Goal: Task Accomplishment & Management: Manage account settings

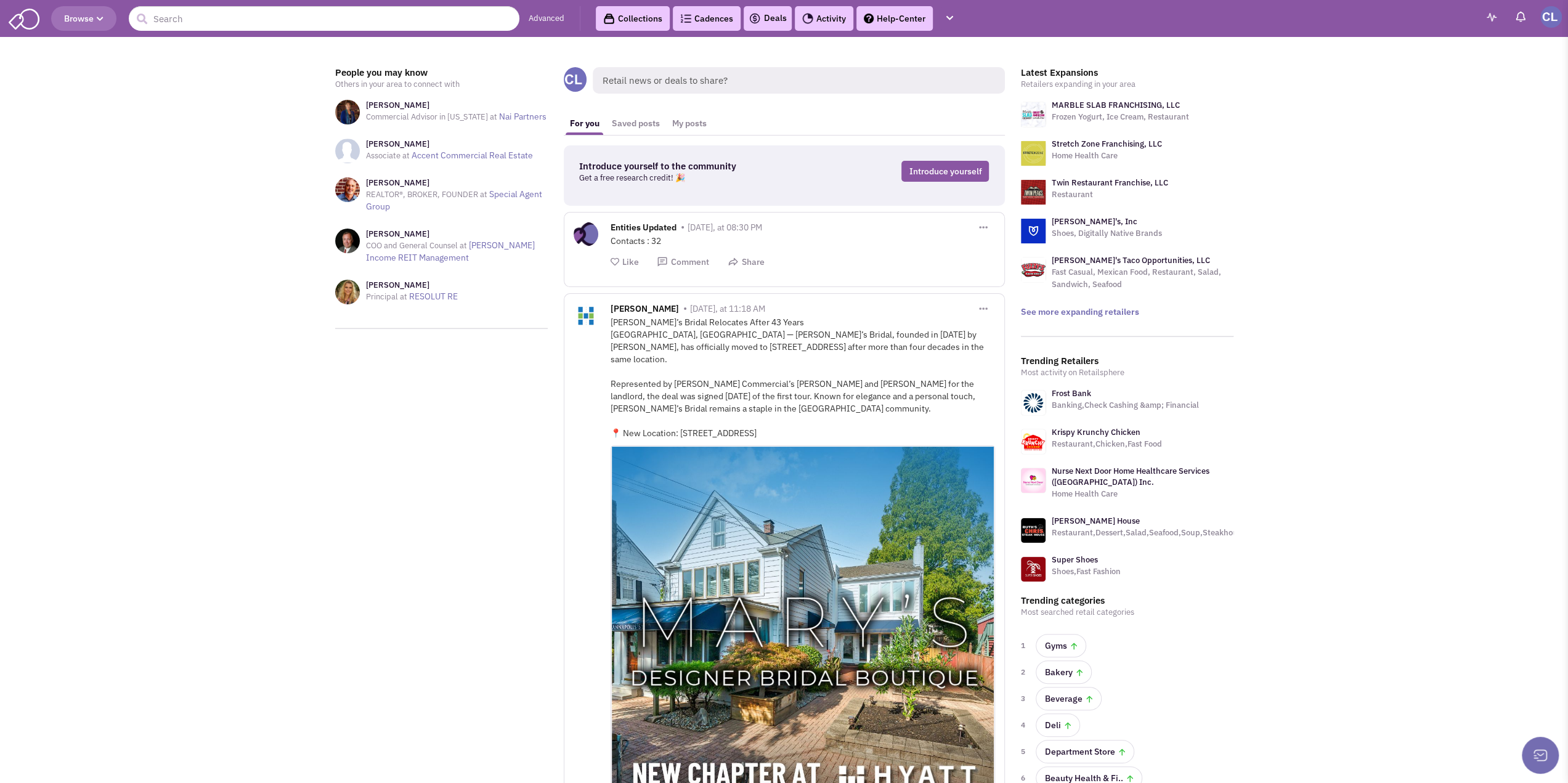
click at [1551, 20] on img at bounding box center [1551, 17] width 22 height 22
click at [1461, 106] on link "Settings" at bounding box center [1494, 109] width 134 height 22
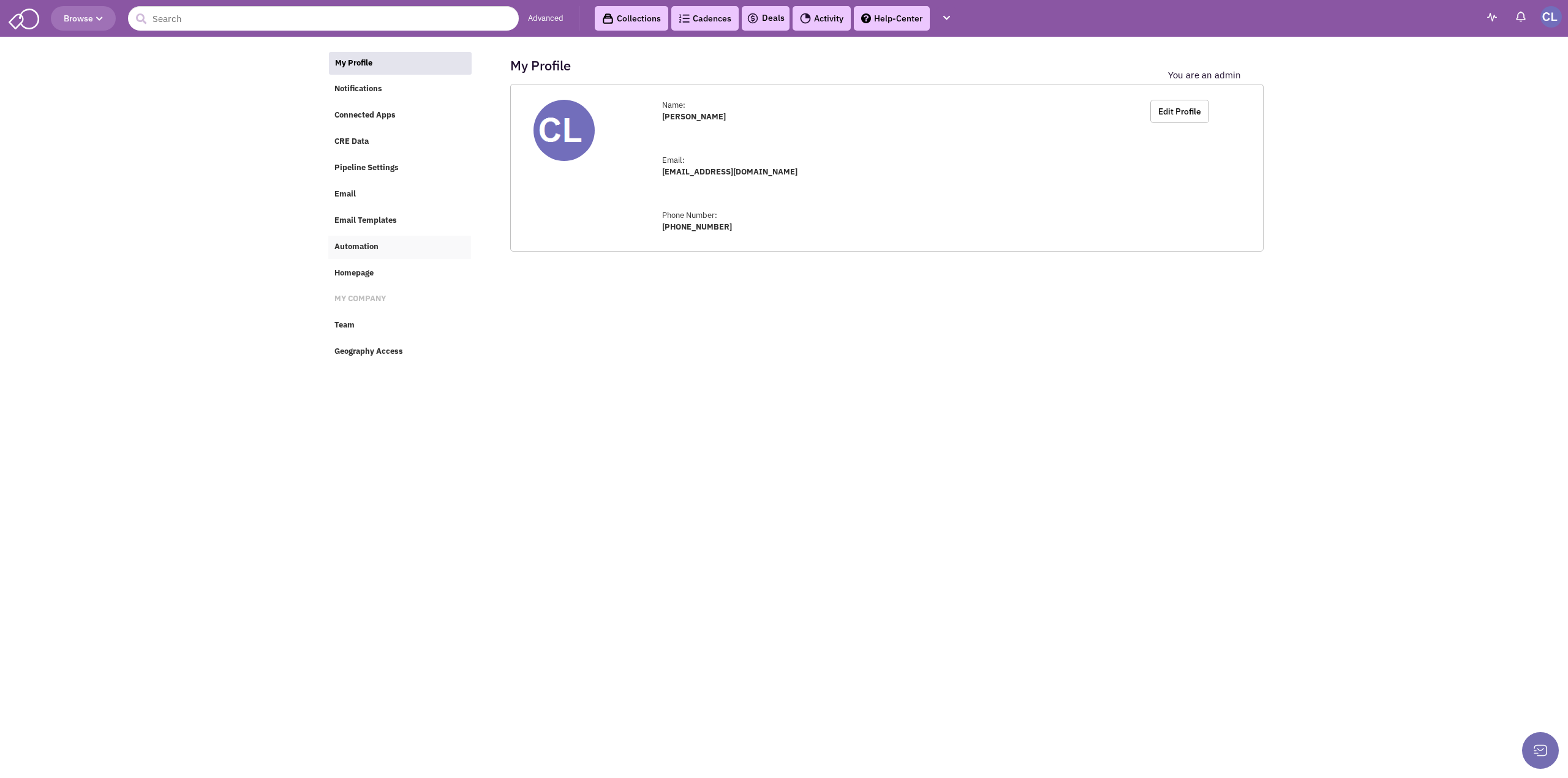
click at [363, 258] on link "Automation" at bounding box center [399, 247] width 143 height 23
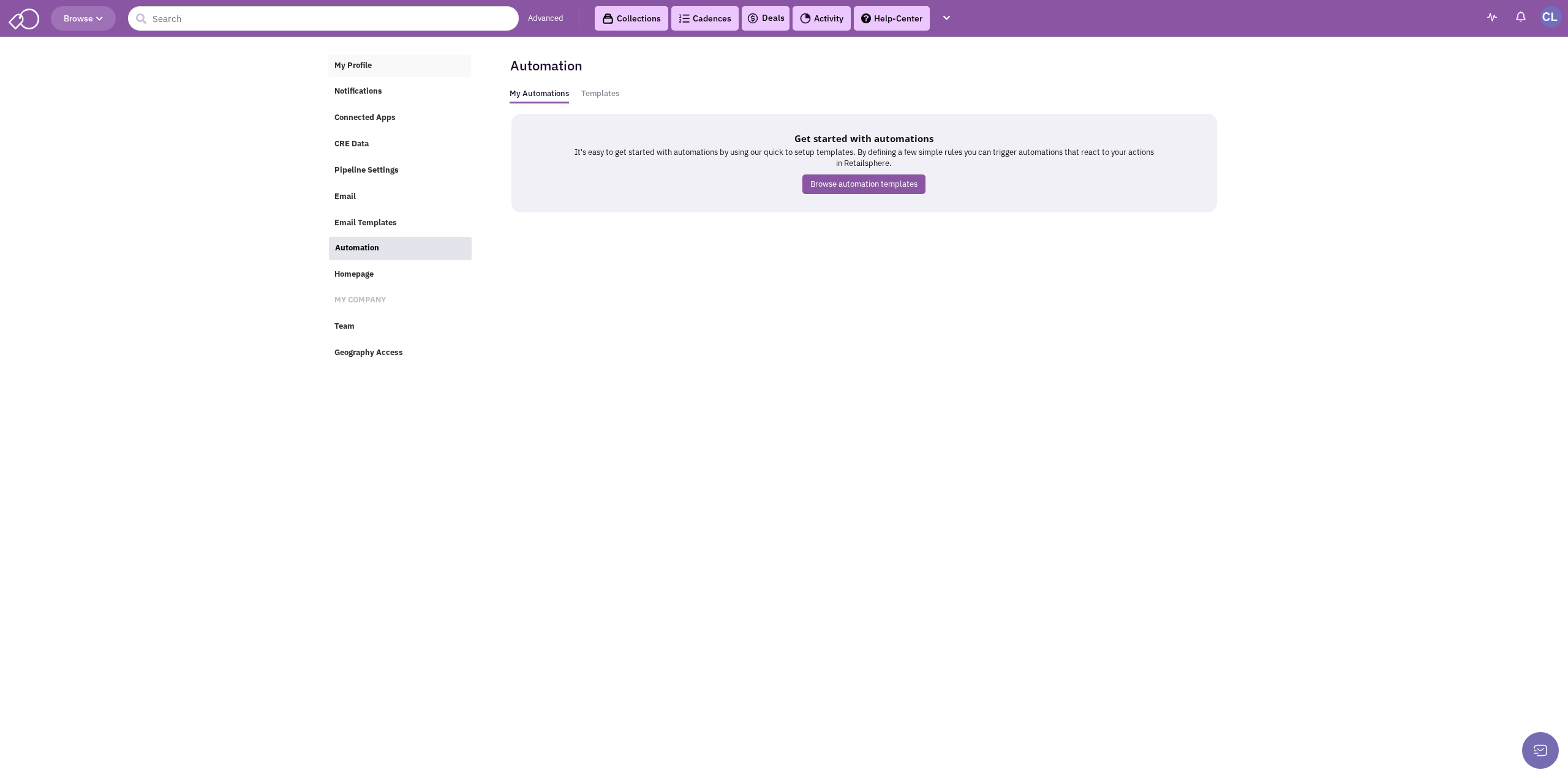
click at [359, 61] on span "My Profile" at bounding box center [352, 65] width 37 height 10
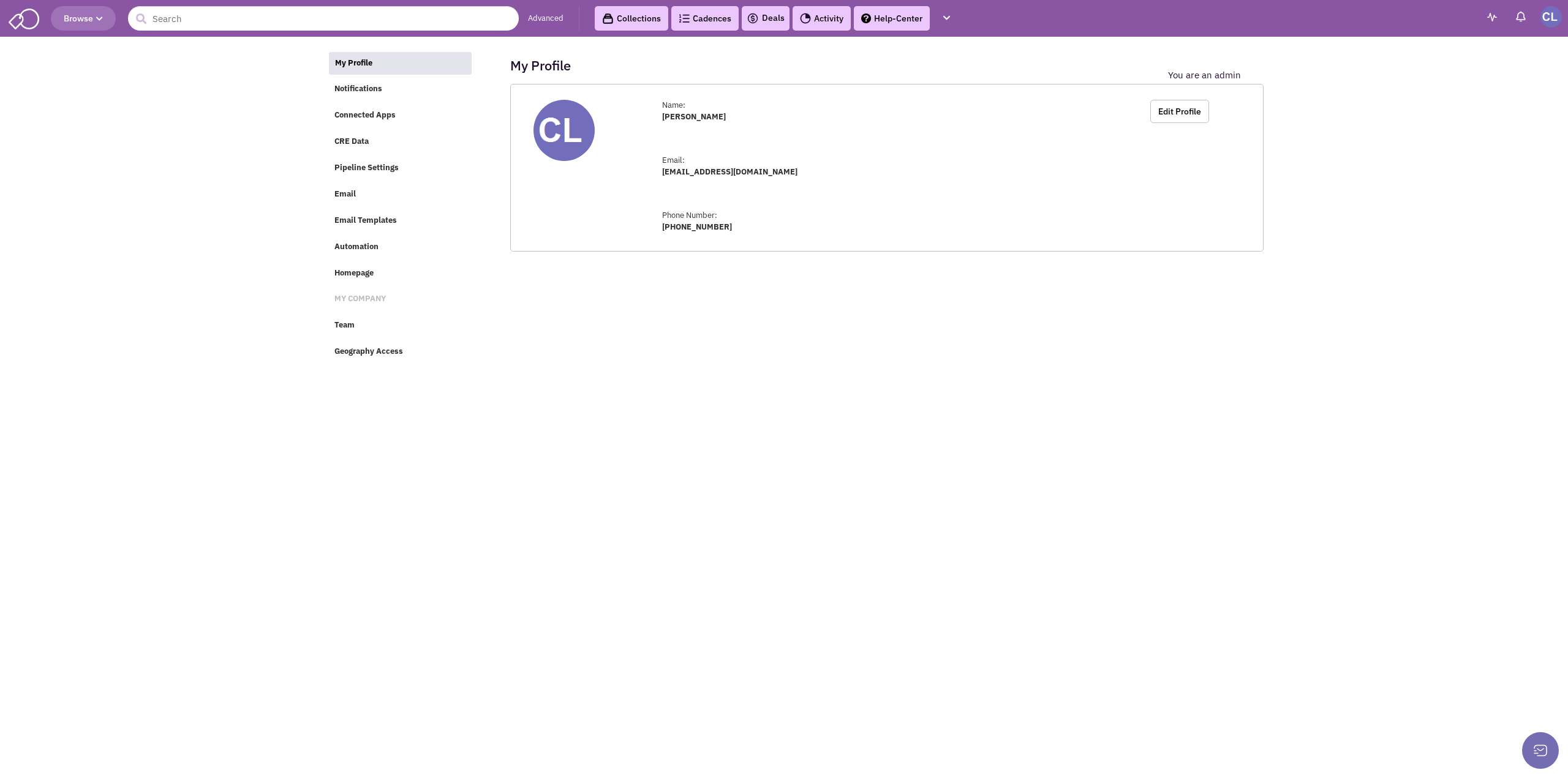
click at [1198, 78] on label "You are an admin" at bounding box center [1205, 75] width 73 height 11
click at [1179, 108] on button "Edit Profile" at bounding box center [1179, 111] width 59 height 23
click at [348, 85] on span "Notifications" at bounding box center [357, 89] width 48 height 10
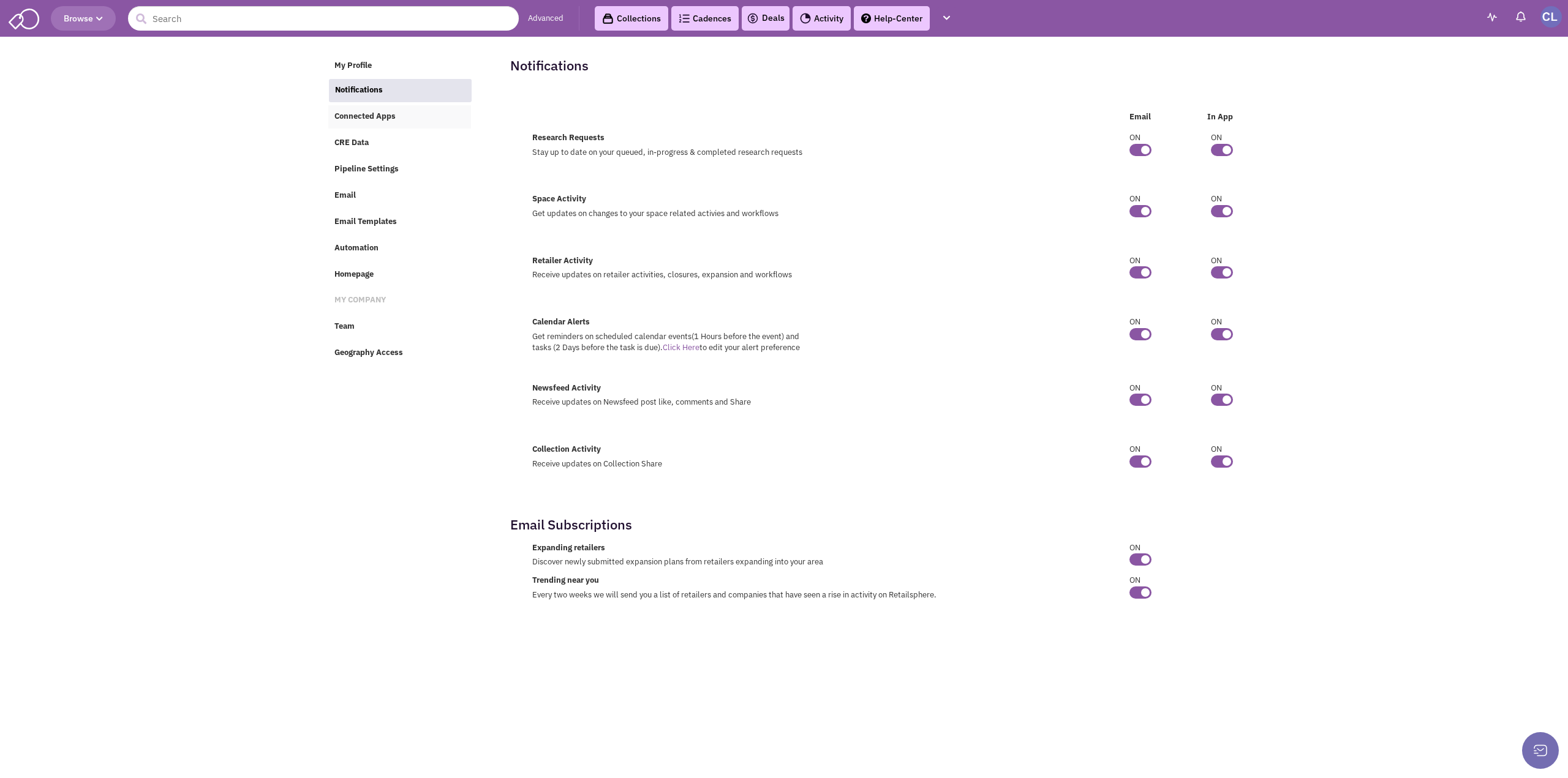
click at [363, 128] on link "Connected Apps" at bounding box center [399, 117] width 143 height 23
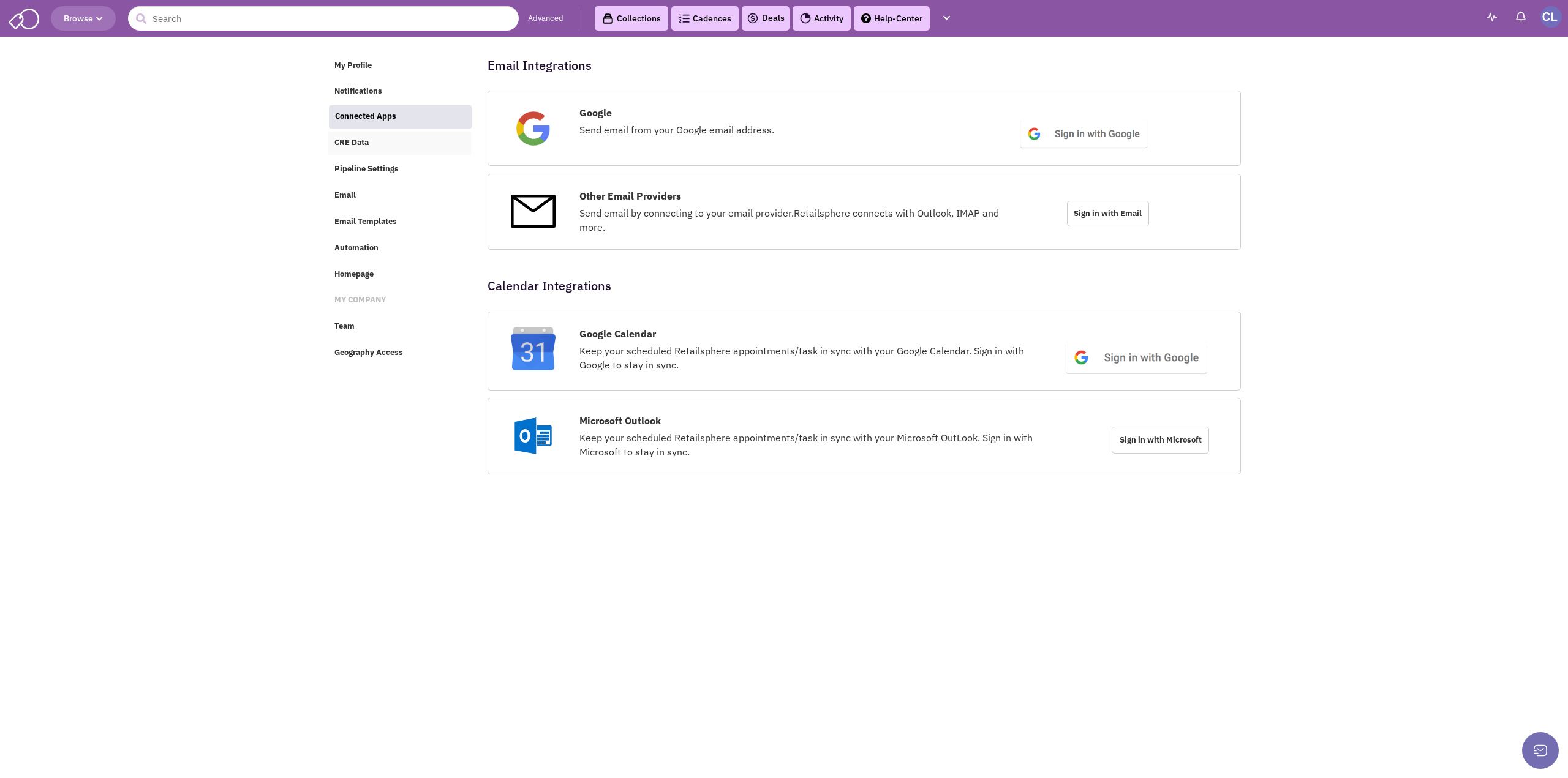
click at [366, 141] on span "CRE Data" at bounding box center [351, 143] width 35 height 10
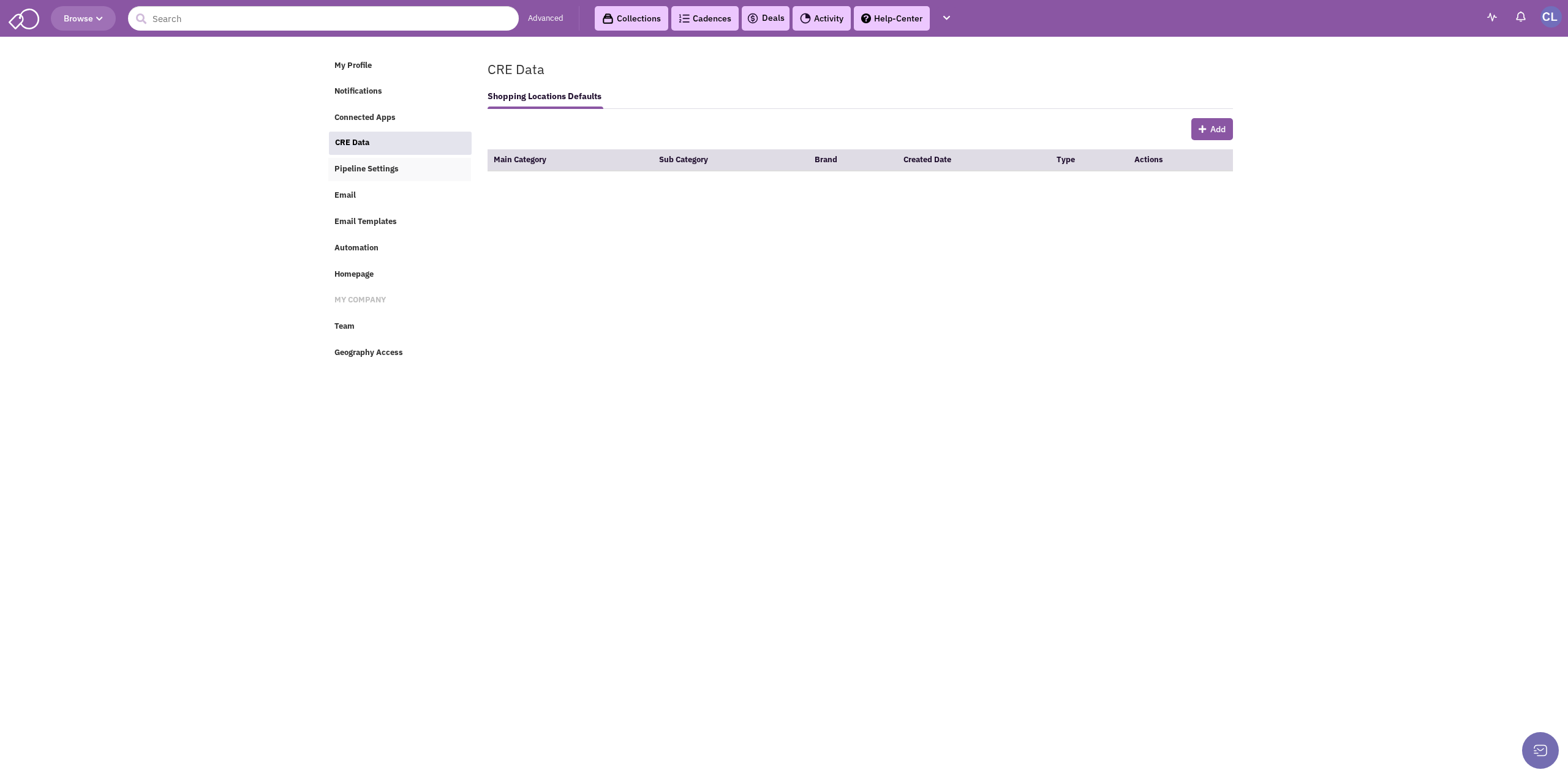
click at [378, 167] on span "Pipeline Settings" at bounding box center [366, 169] width 64 height 10
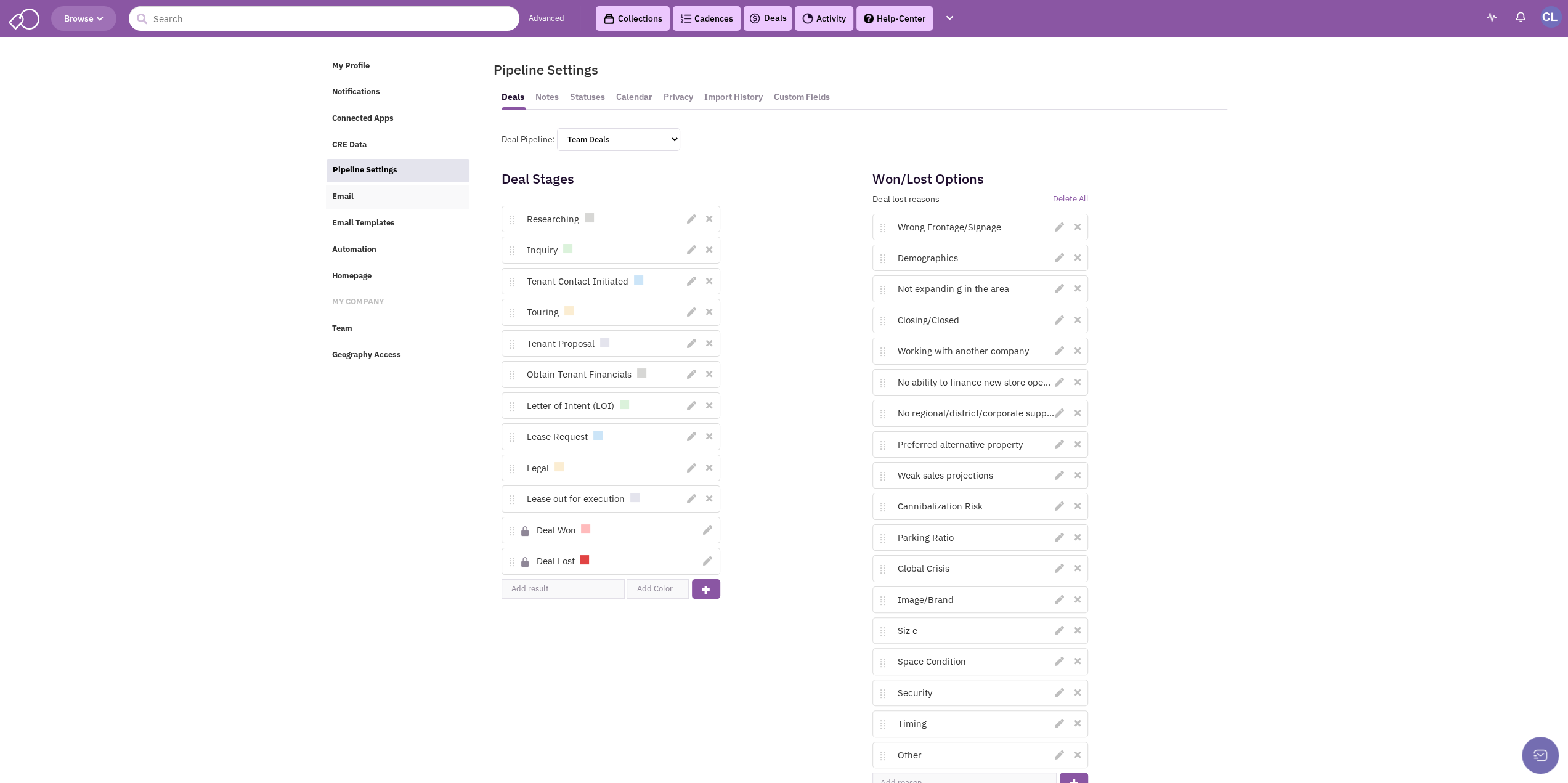
click at [370, 193] on link "Email" at bounding box center [397, 197] width 144 height 24
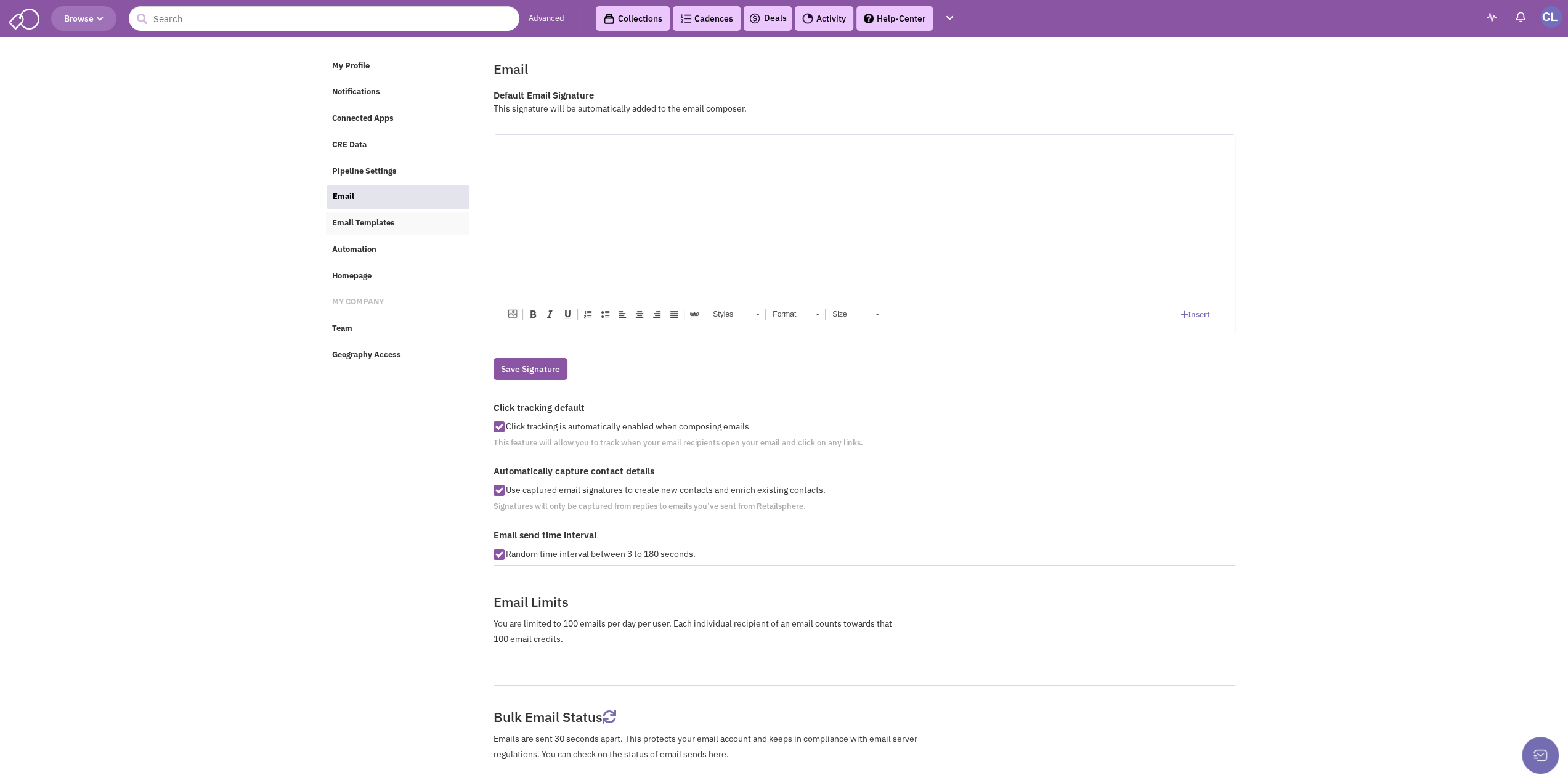
click at [386, 233] on link "Email Templates" at bounding box center [397, 223] width 144 height 24
click at [349, 225] on span "Email Templates" at bounding box center [363, 223] width 63 height 10
click at [368, 254] on span "Automation" at bounding box center [353, 249] width 44 height 10
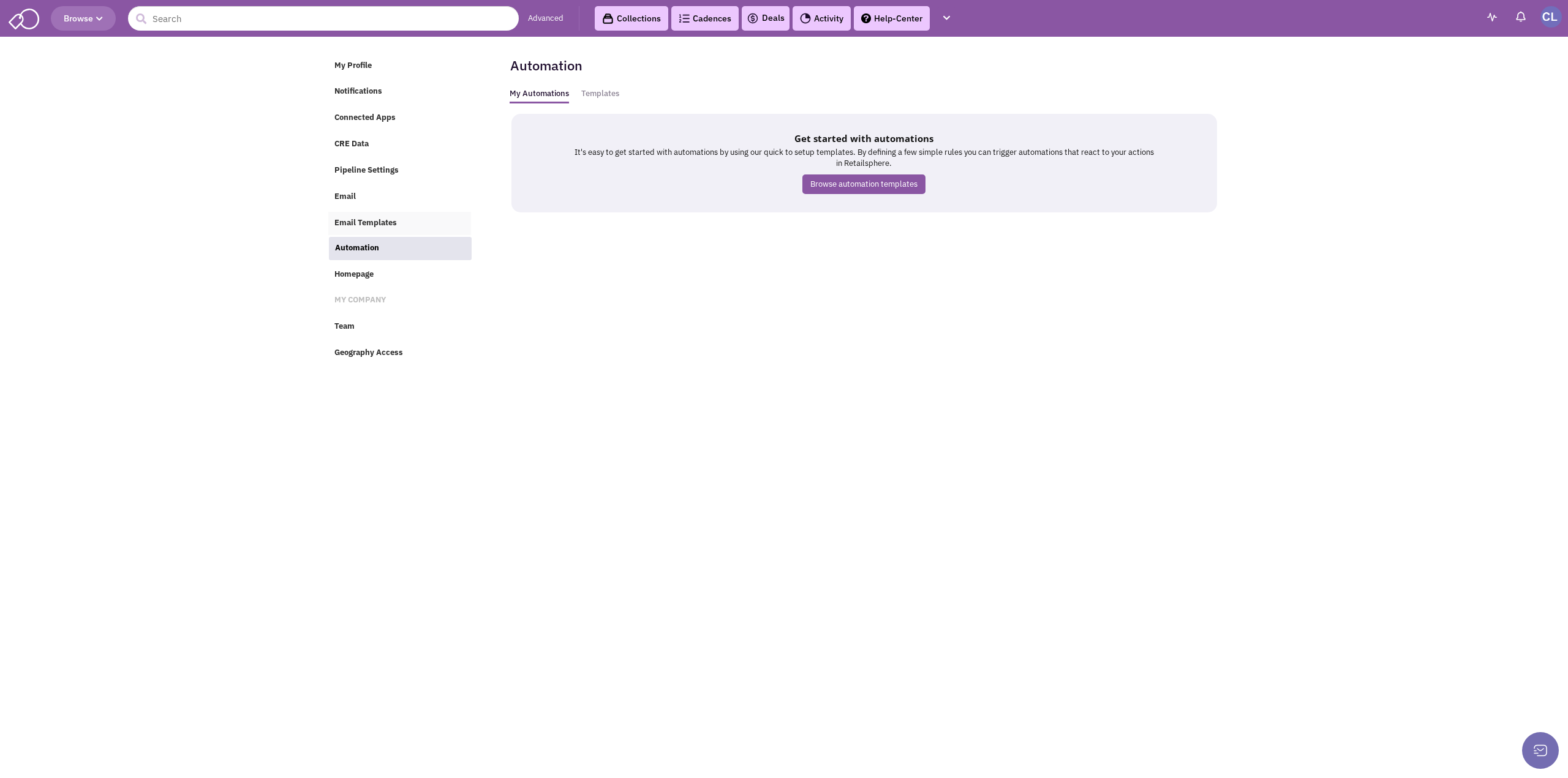
click at [374, 222] on span "Email Templates" at bounding box center [365, 222] width 62 height 10
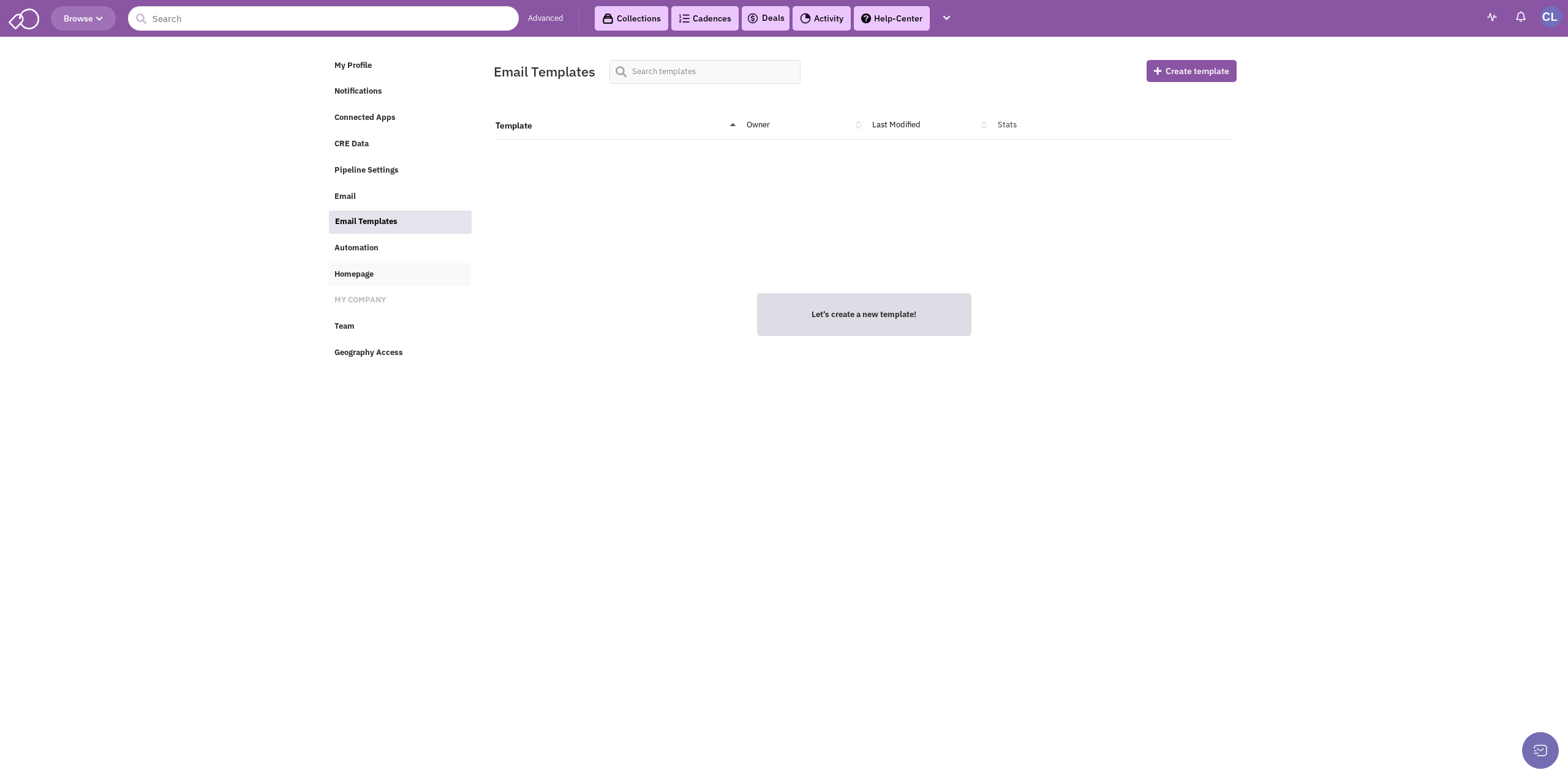
click at [363, 286] on link "Homepage" at bounding box center [399, 274] width 143 height 23
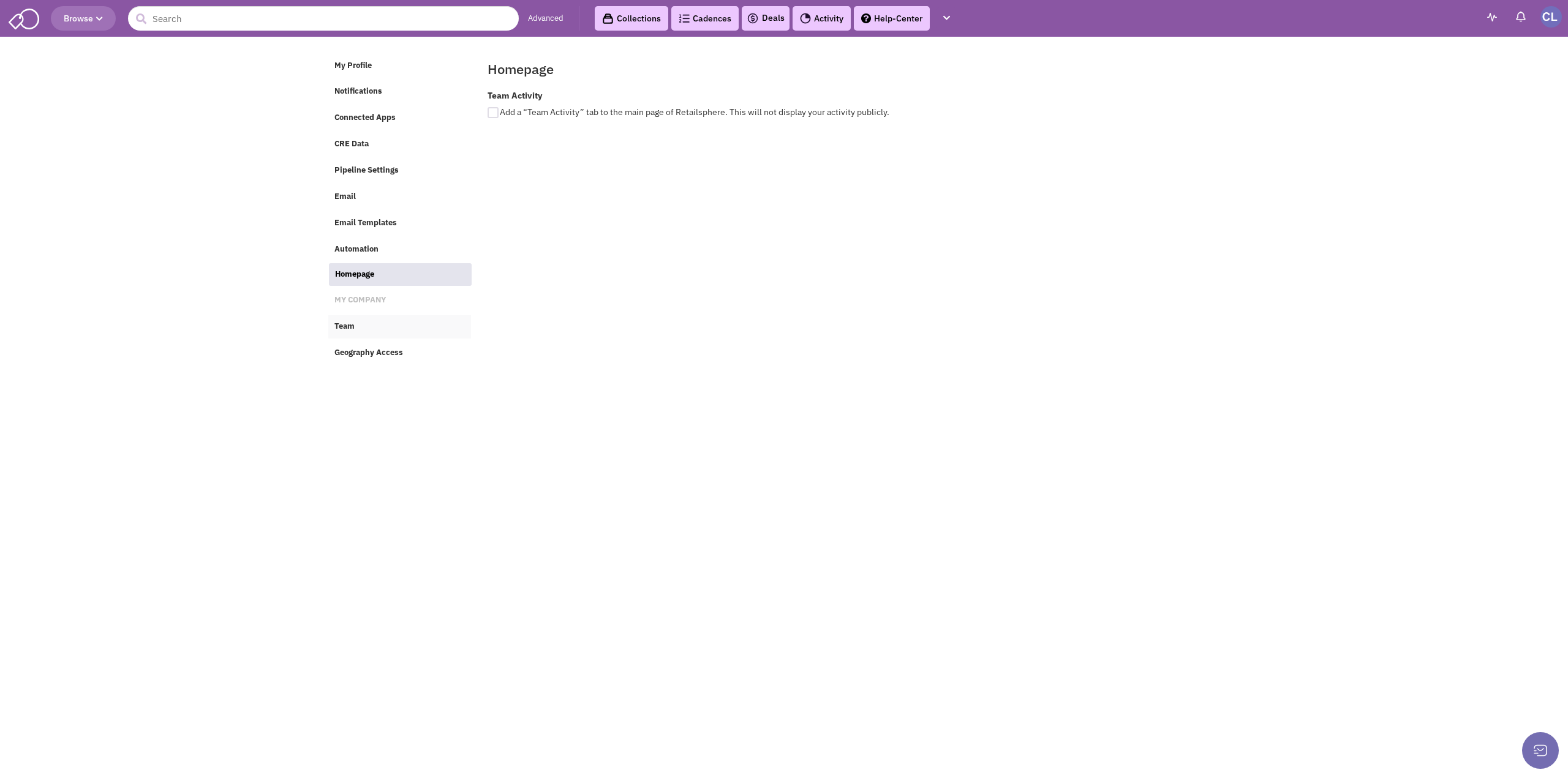
click at [365, 332] on link "Team" at bounding box center [399, 326] width 143 height 23
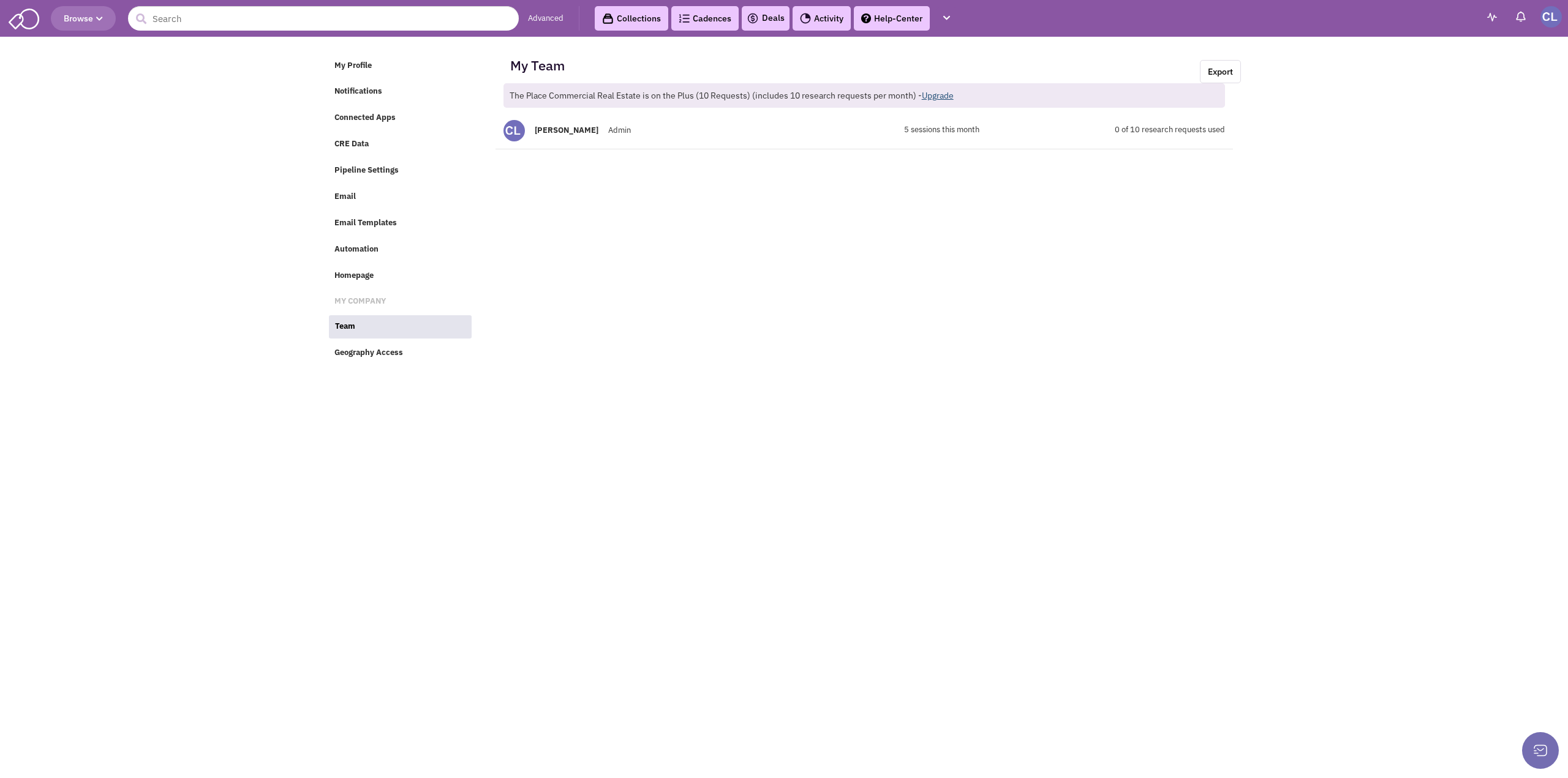
click at [938, 96] on link "Upgrade" at bounding box center [937, 95] width 32 height 11
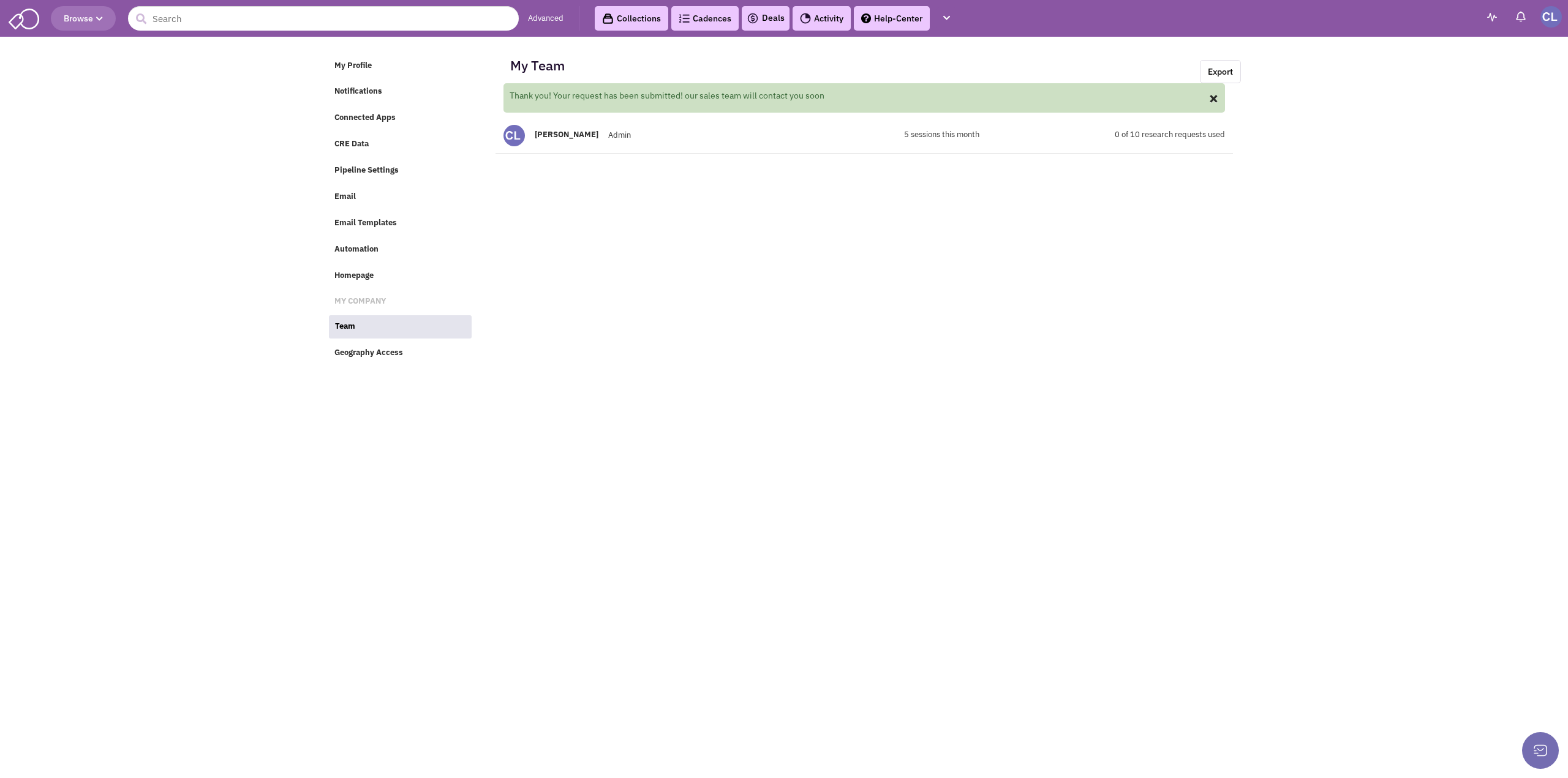
click at [1218, 98] on div "× Thank you! Your request has been submitted! our sales team will contact you s…" at bounding box center [864, 98] width 722 height 29
click at [1218, 100] on button "×" at bounding box center [1213, 98] width 10 height 17
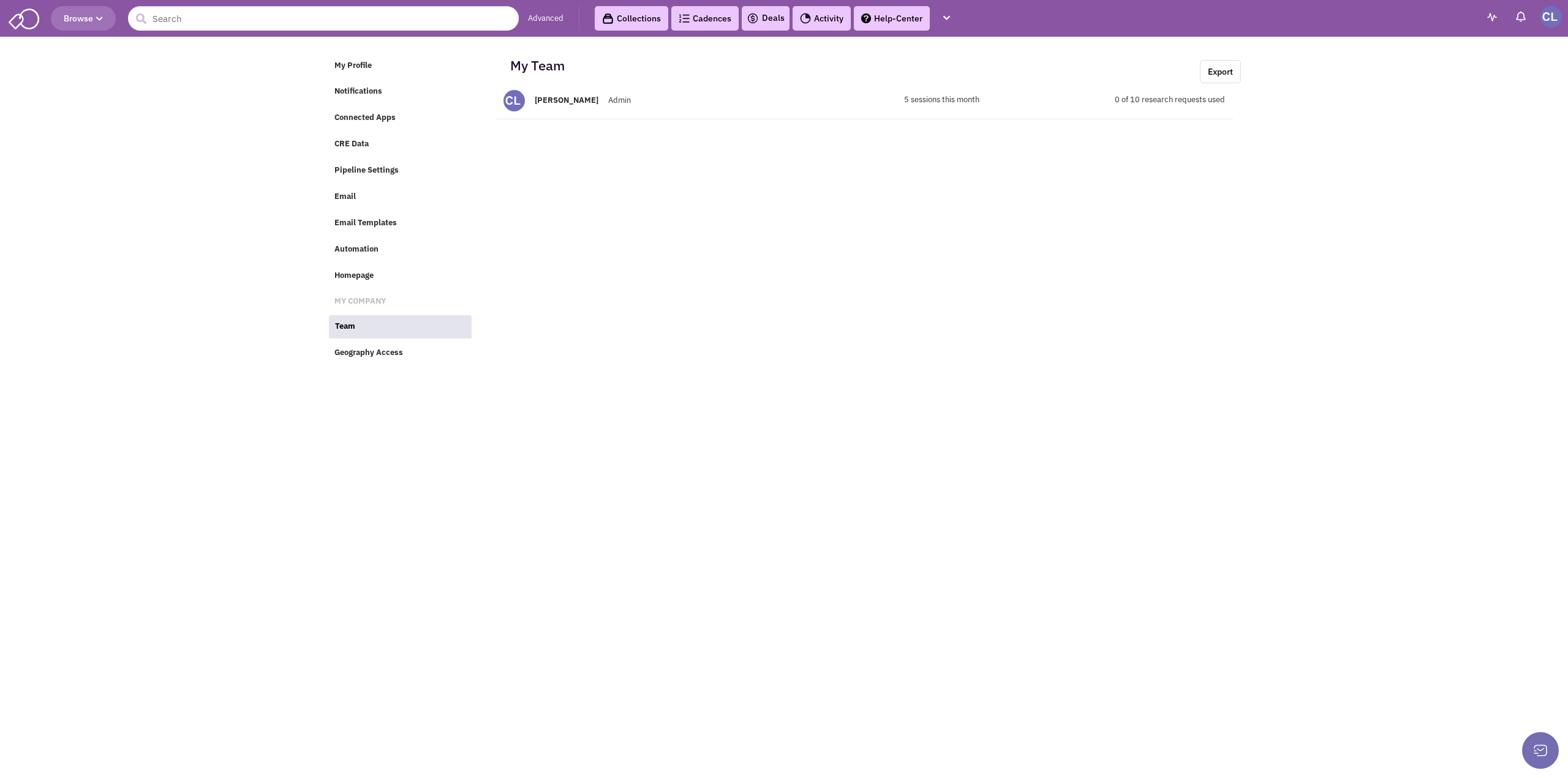
click at [1500, 15] on span at bounding box center [1491, 16] width 18 height 18
click at [1523, 22] on img at bounding box center [1520, 16] width 12 height 12
click at [1521, 16] on img at bounding box center [1520, 16] width 12 height 12
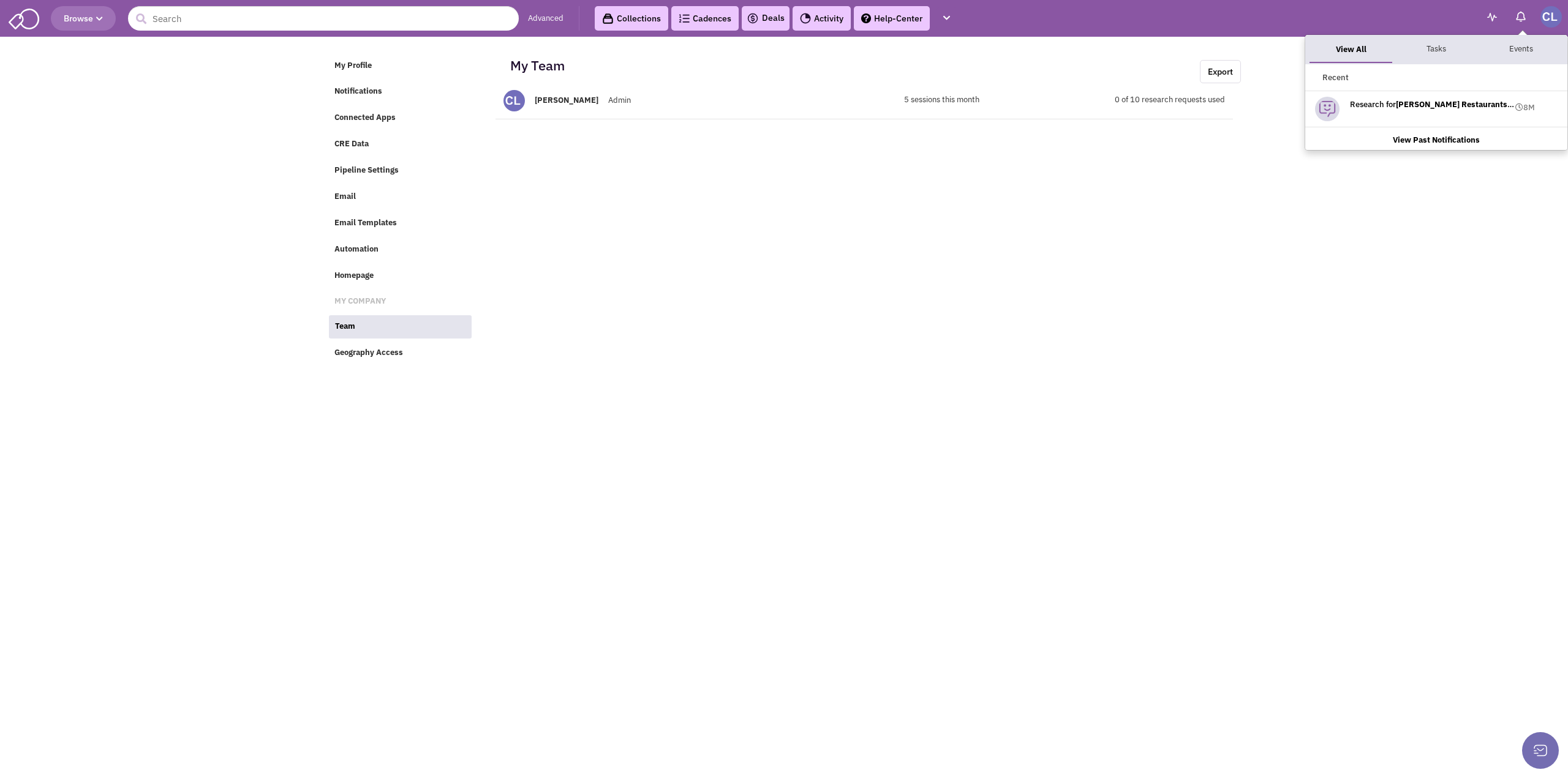
click at [1520, 20] on img at bounding box center [1520, 16] width 12 height 12
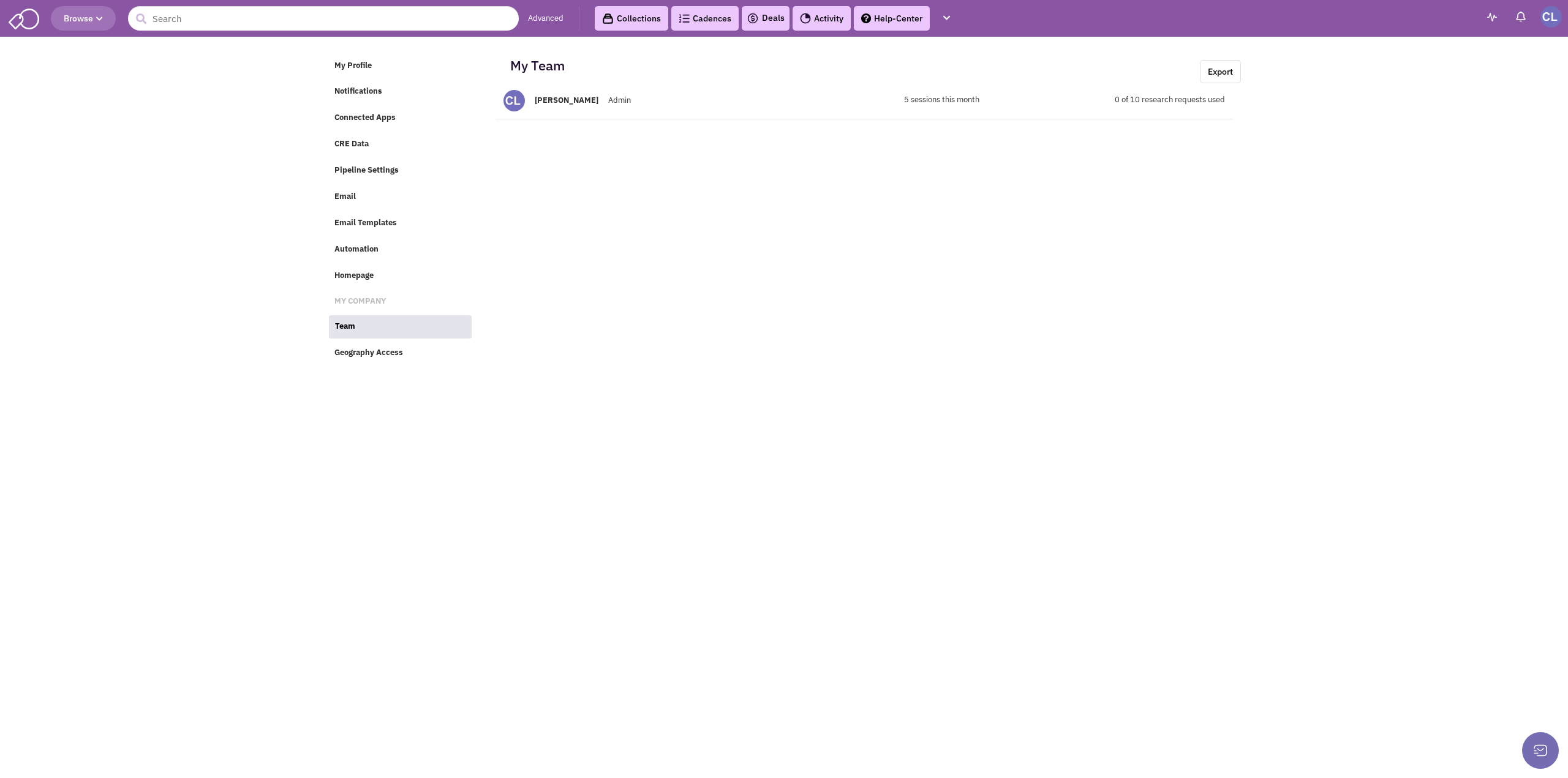
click at [1546, 755] on button at bounding box center [1540, 750] width 36 height 36
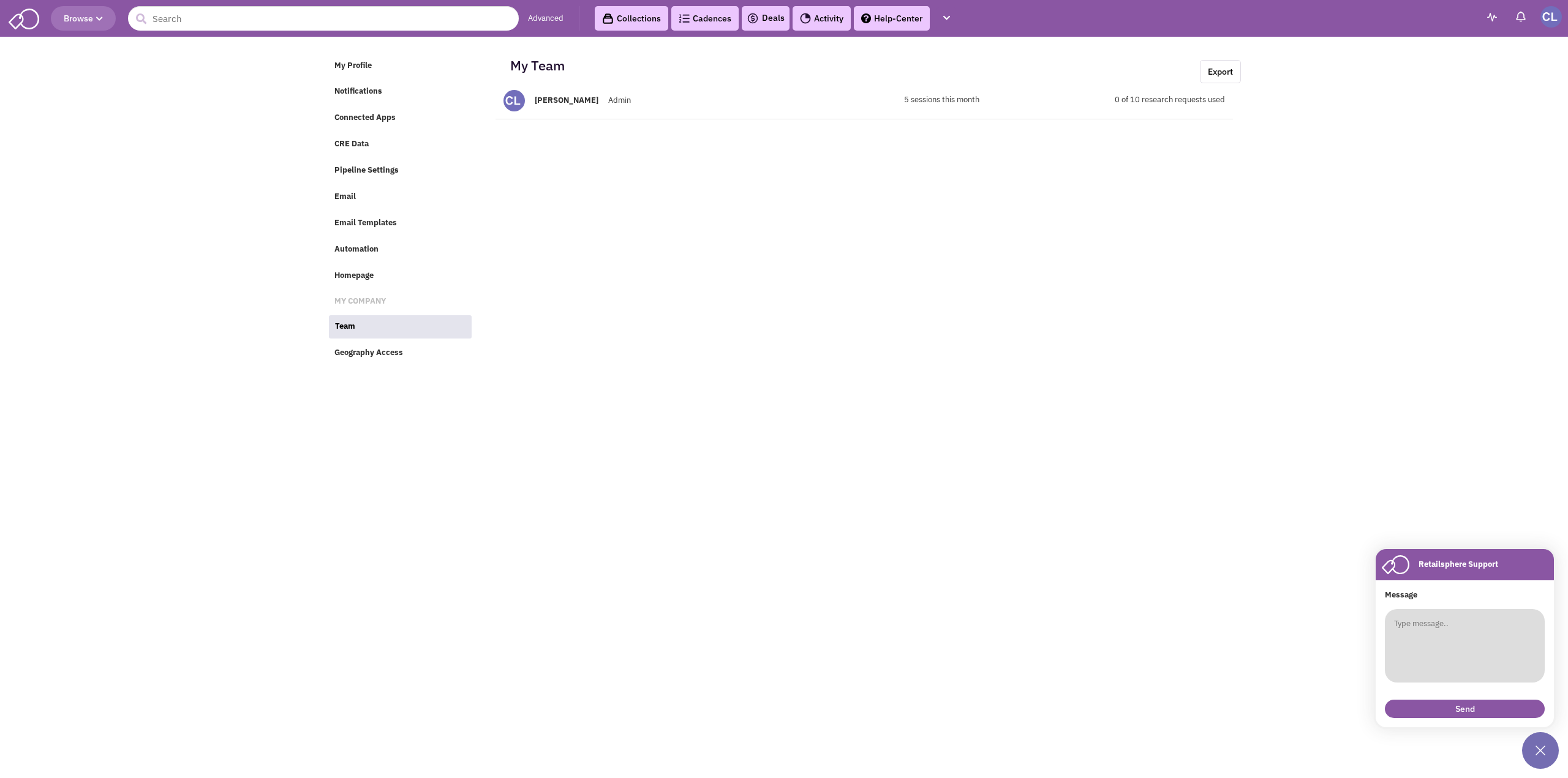
click at [1507, 682] on textarea at bounding box center [1464, 646] width 160 height 74
click at [1441, 630] on textarea "I want tocancel my subscription" at bounding box center [1464, 646] width 160 height 74
type textarea "I want to cancel my subscription"
click at [1507, 703] on button "Send" at bounding box center [1464, 709] width 160 height 18
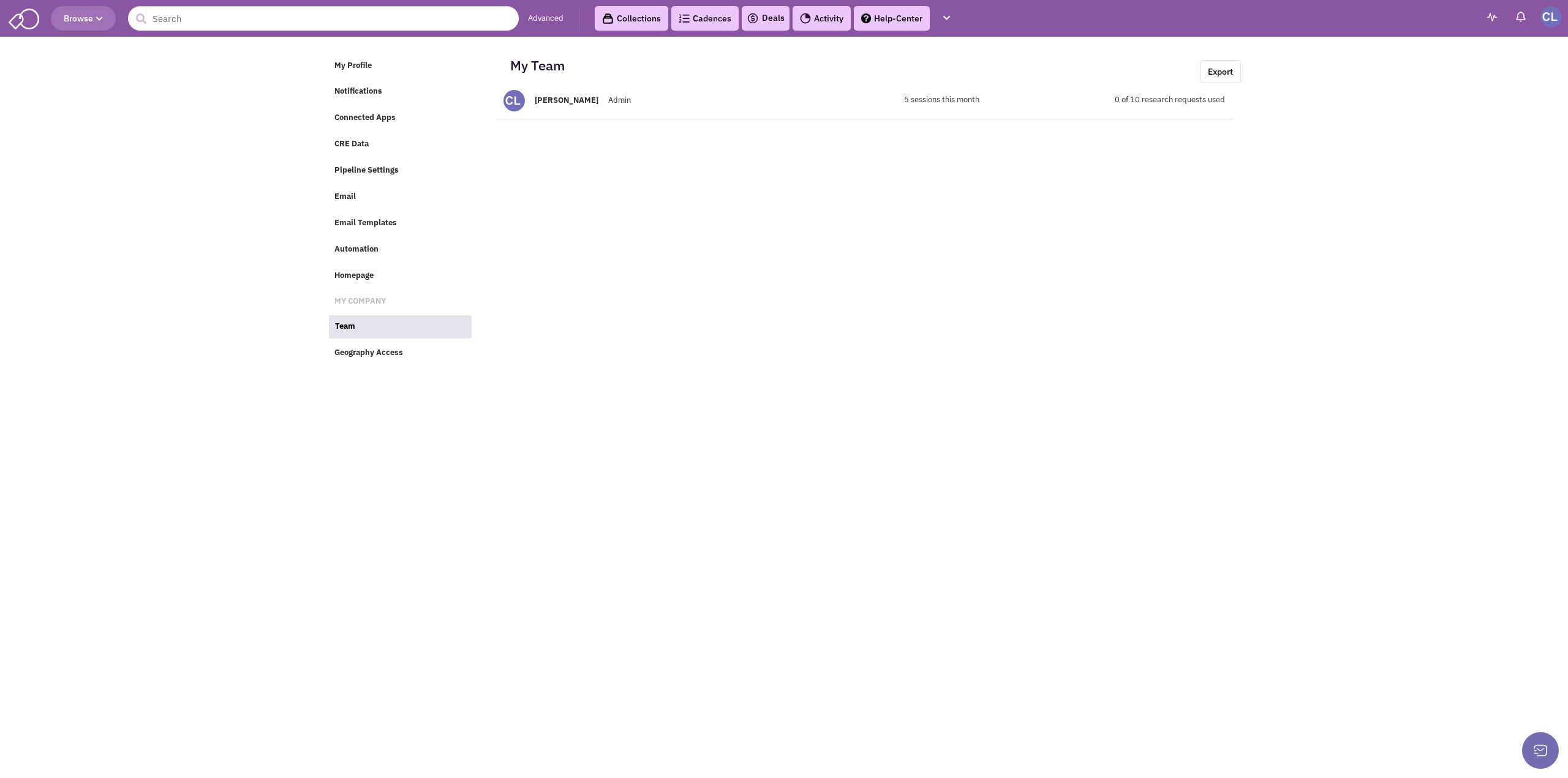
click at [242, 335] on body "Browse Advanced Collections Cadences 0 Deals Activity Help-Center Calendar" at bounding box center [784, 374] width 1568 height 749
click at [1546, 755] on button at bounding box center [1540, 750] width 36 height 36
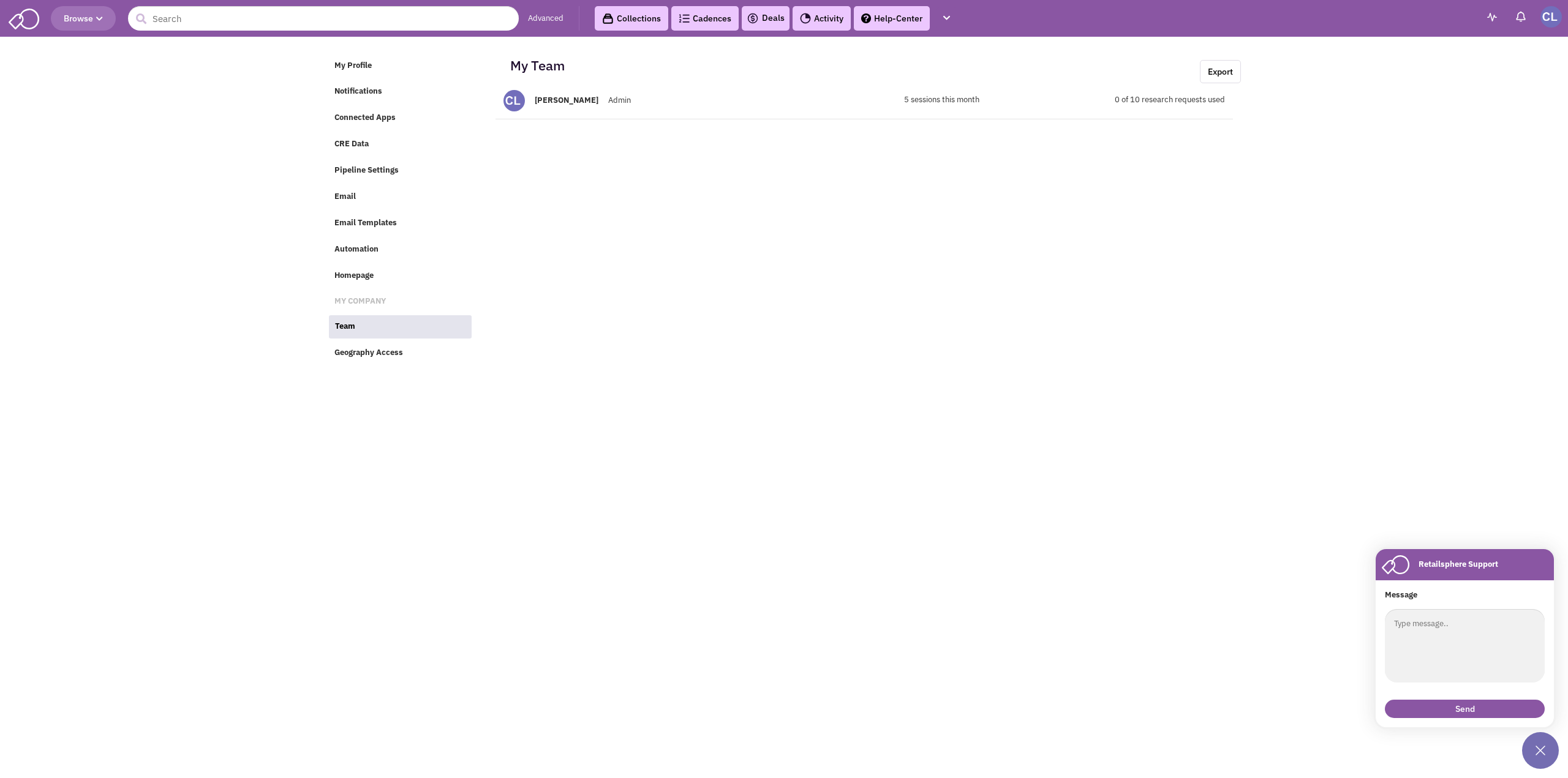
click at [1205, 623] on body "Browse Advanced Collections Cadences 0 Deals Activity Help-Center Calendar" at bounding box center [784, 374] width 1568 height 749
click at [575, 500] on body "Browse Advanced Collections Cadences 0 Deals Activity Help-Center Calendar" at bounding box center [784, 374] width 1568 height 749
click at [1548, 14] on img at bounding box center [1551, 16] width 22 height 22
click at [221, 119] on body "Browse Advanced Collections Cadences 0 Deals Activity Help-Center Calendar" at bounding box center [784, 374] width 1568 height 749
